Goal: Transaction & Acquisition: Book appointment/travel/reservation

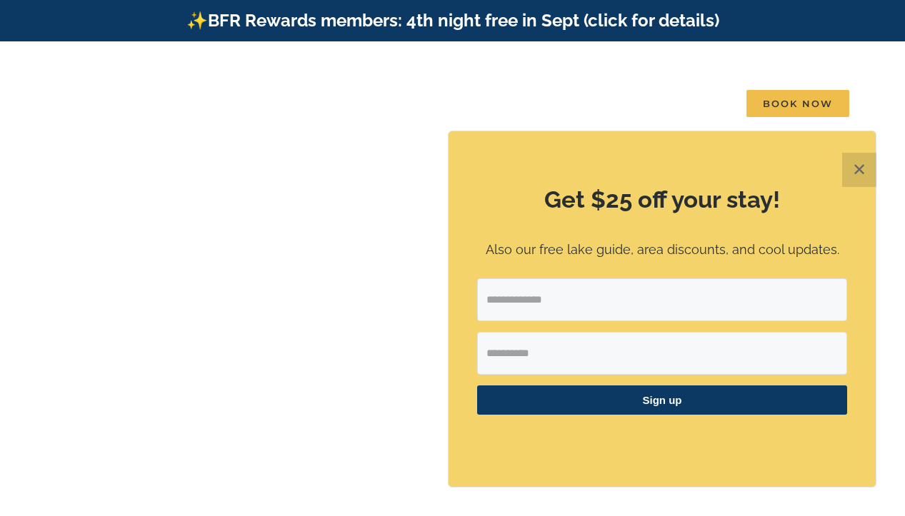
click at [857, 174] on button "✕" at bounding box center [859, 170] width 34 height 34
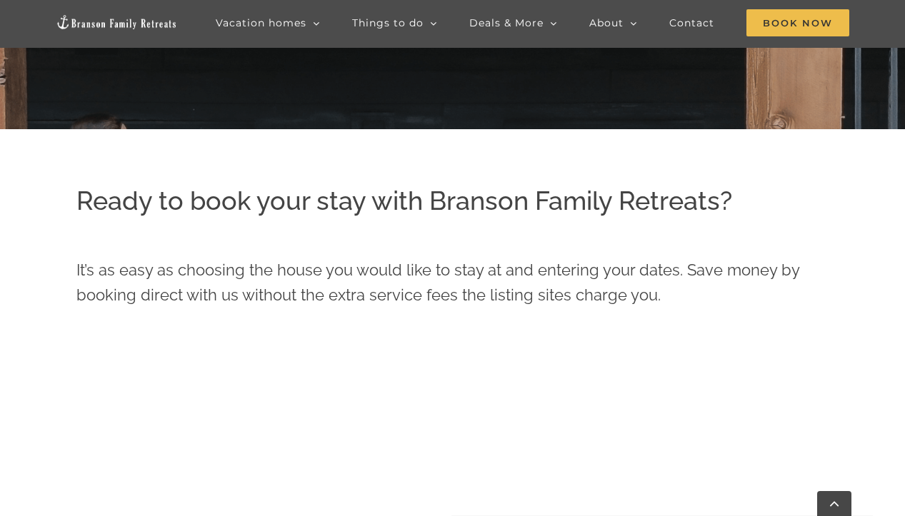
scroll to position [762, 0]
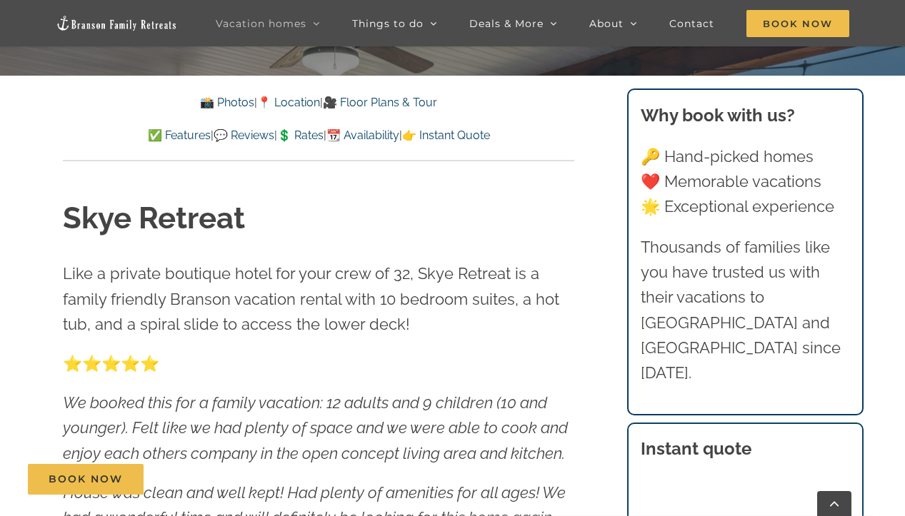
scroll to position [487, 0]
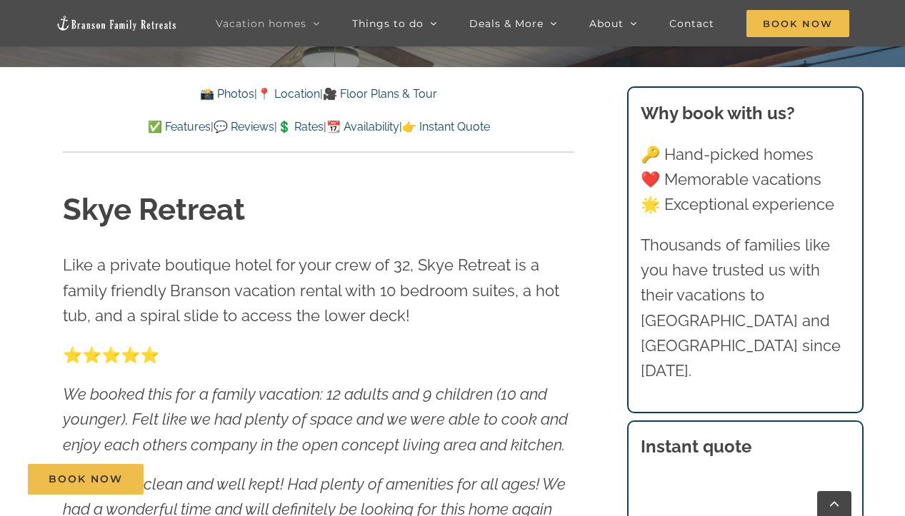
click at [302, 131] on link "💲 Rates" at bounding box center [300, 127] width 46 height 14
